Goal: Task Accomplishment & Management: Manage account settings

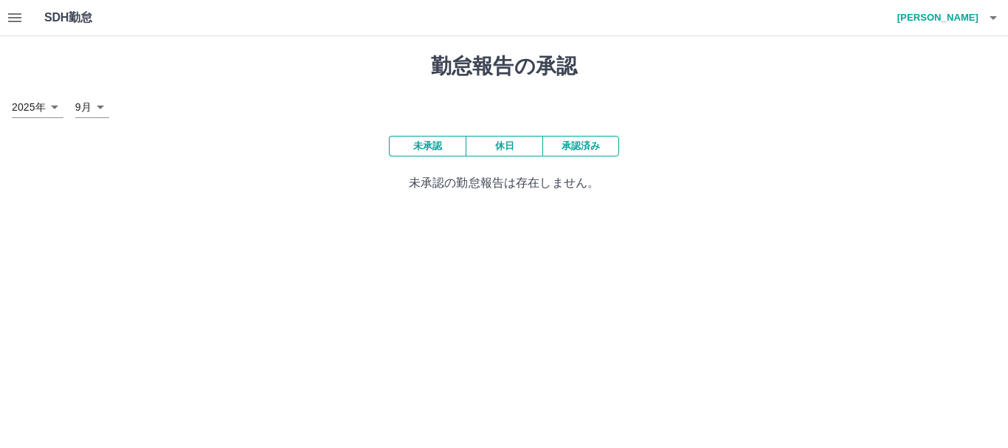
click at [13, 16] on icon "button" at bounding box center [15, 18] width 18 height 18
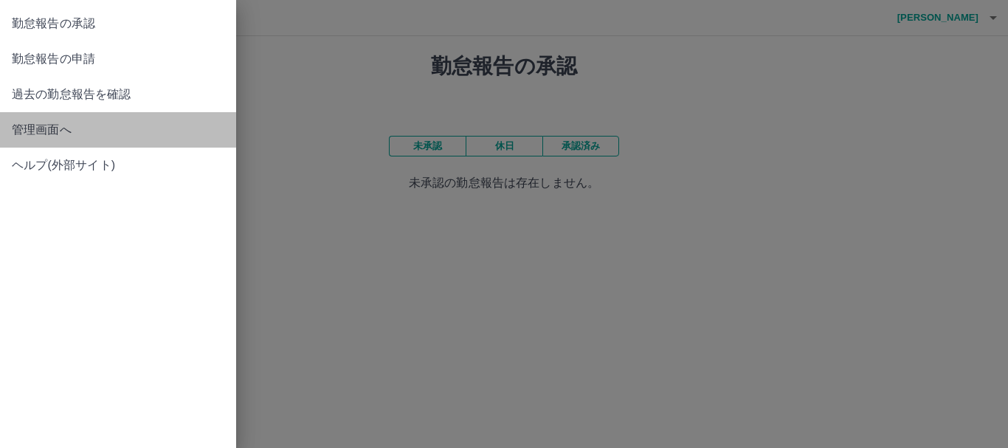
click at [45, 128] on span "管理画面へ" at bounding box center [118, 130] width 213 height 18
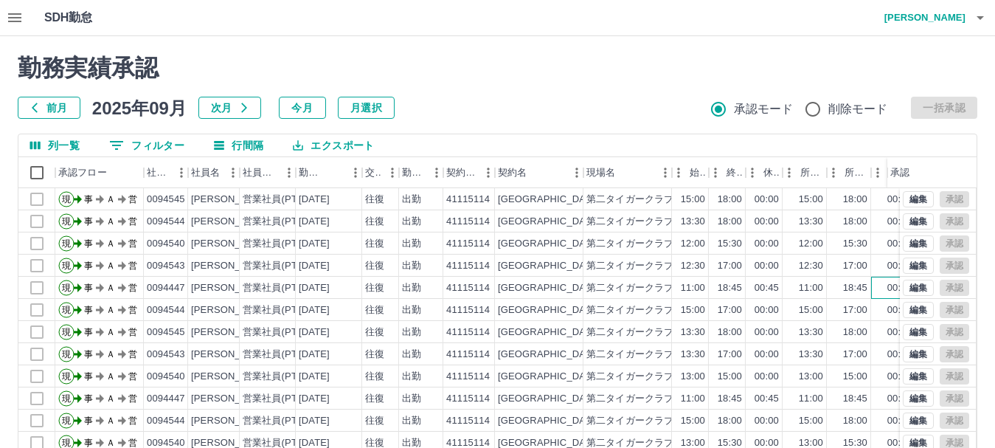
click at [872, 286] on div "00:45" at bounding box center [893, 288] width 44 height 22
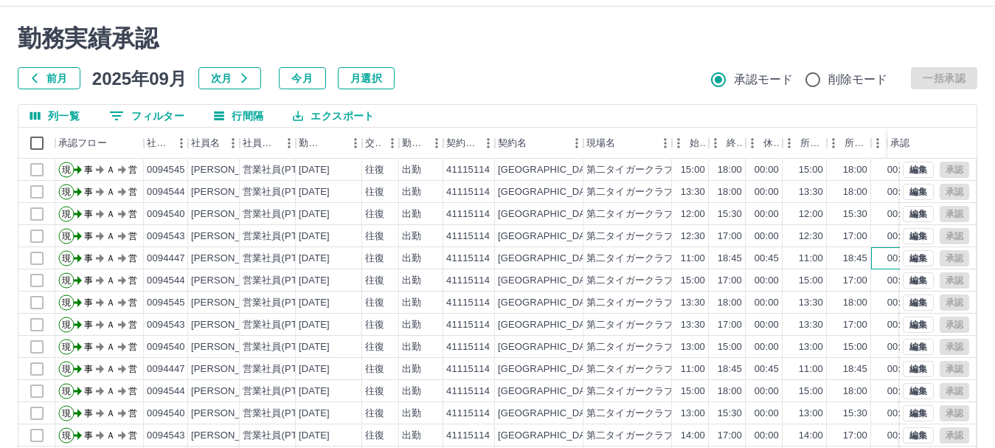
scroll to position [59, 0]
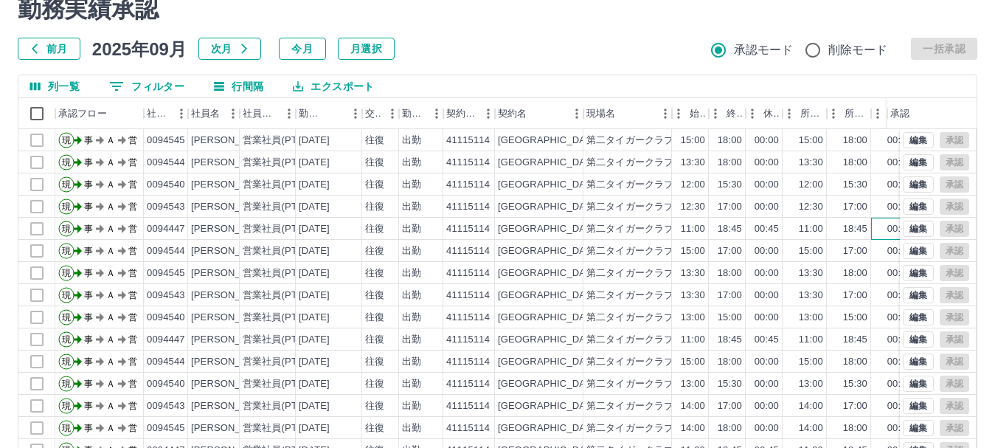
click at [880, 229] on div "00:45" at bounding box center [893, 229] width 44 height 22
click at [904, 227] on button "編集" at bounding box center [918, 229] width 31 height 16
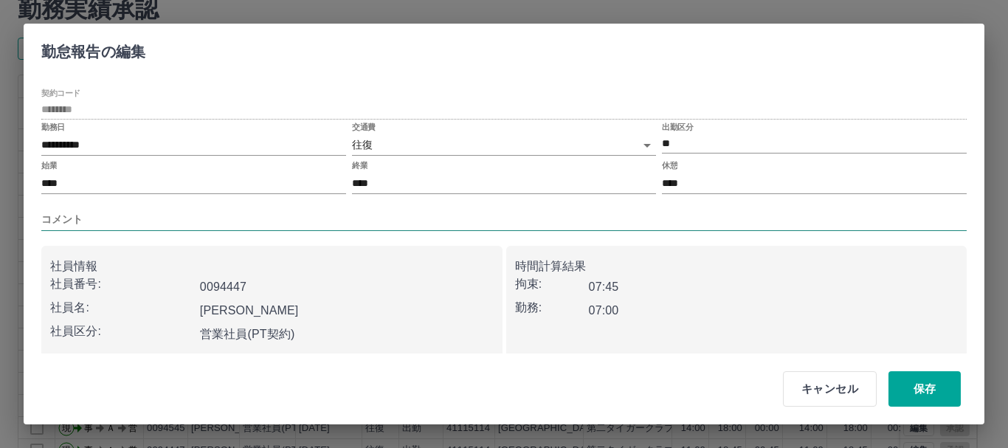
click at [88, 215] on input "コメント" at bounding box center [503, 219] width 925 height 21
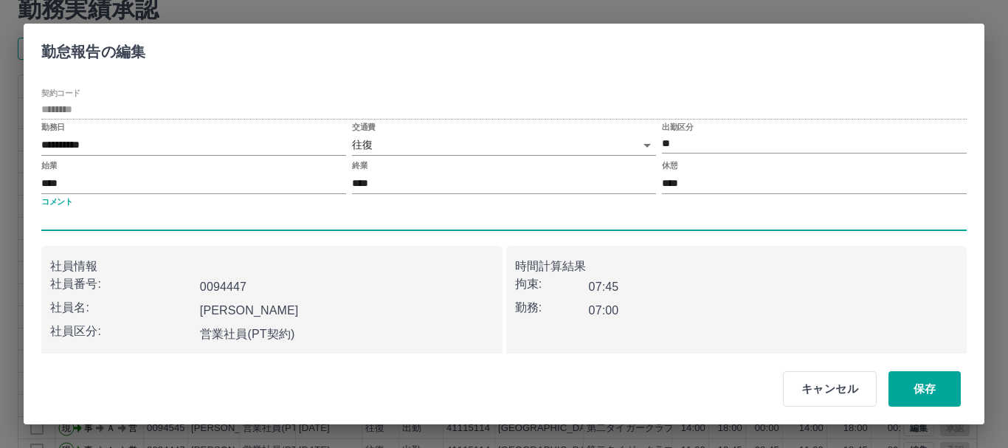
type input "****"
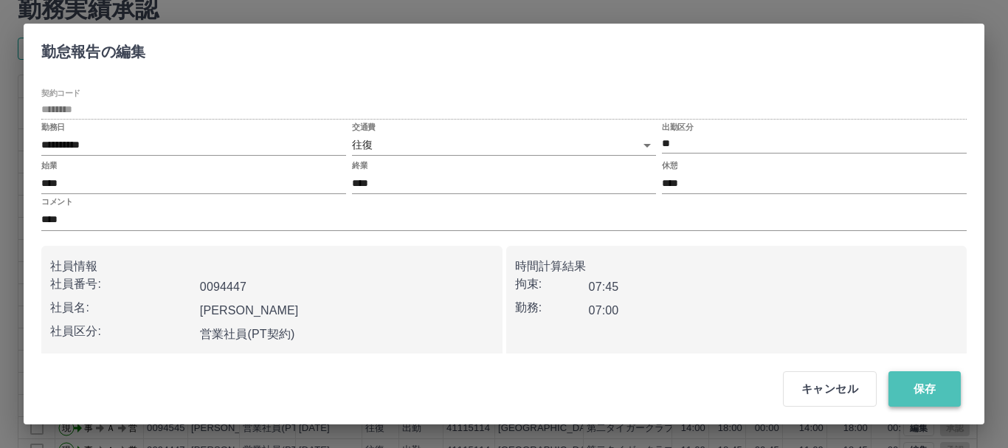
click at [917, 384] on button "保存" at bounding box center [924, 388] width 72 height 35
